Goal: Transaction & Acquisition: Subscribe to service/newsletter

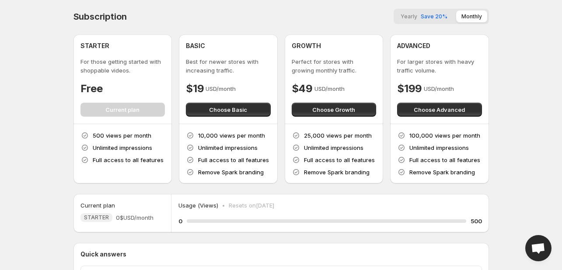
click at [434, 14] on span "Save 20%" at bounding box center [433, 16] width 27 height 7
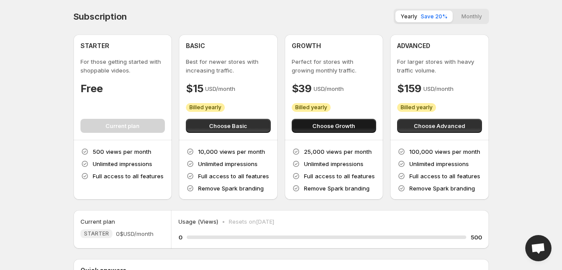
click at [353, 126] on span "Choose Growth" at bounding box center [333, 126] width 43 height 9
